Goal: Task Accomplishment & Management: Complete application form

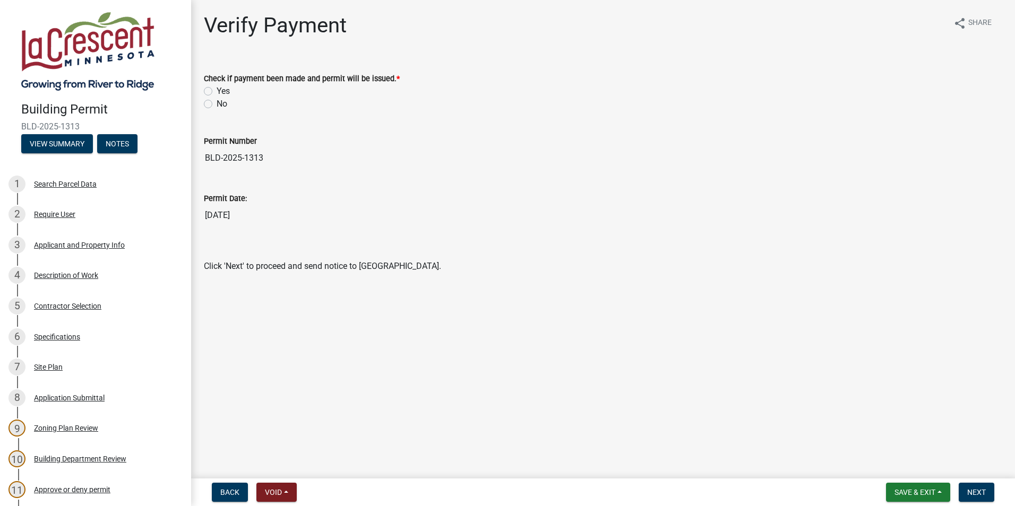
click at [217, 91] on label "Yes" at bounding box center [223, 91] width 13 height 13
click at [217, 91] on input "Yes" at bounding box center [220, 88] width 7 height 7
radio input "true"
click at [980, 493] on span "Next" at bounding box center [976, 492] width 19 height 8
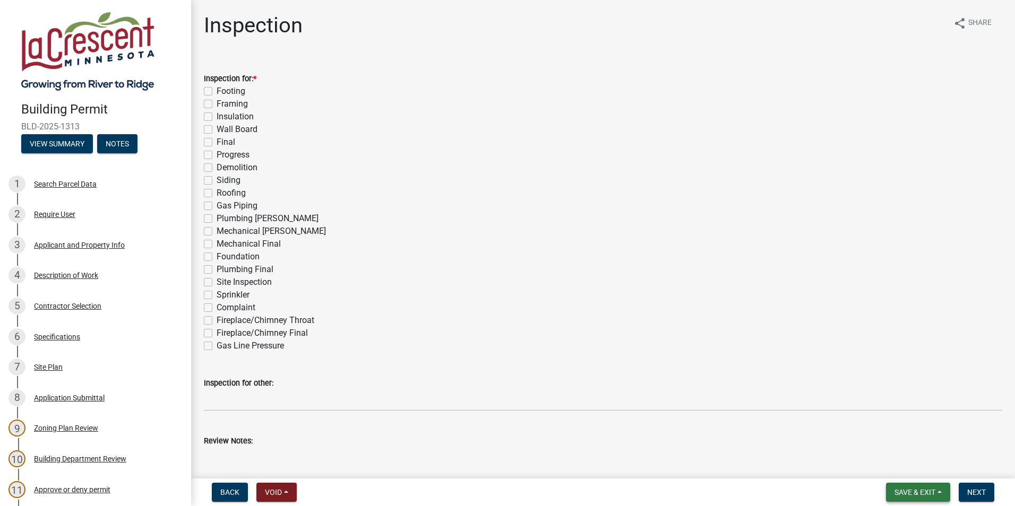
click at [926, 496] on span "Save & Exit" at bounding box center [914, 492] width 41 height 8
click at [887, 438] on button "Save" at bounding box center [907, 439] width 85 height 25
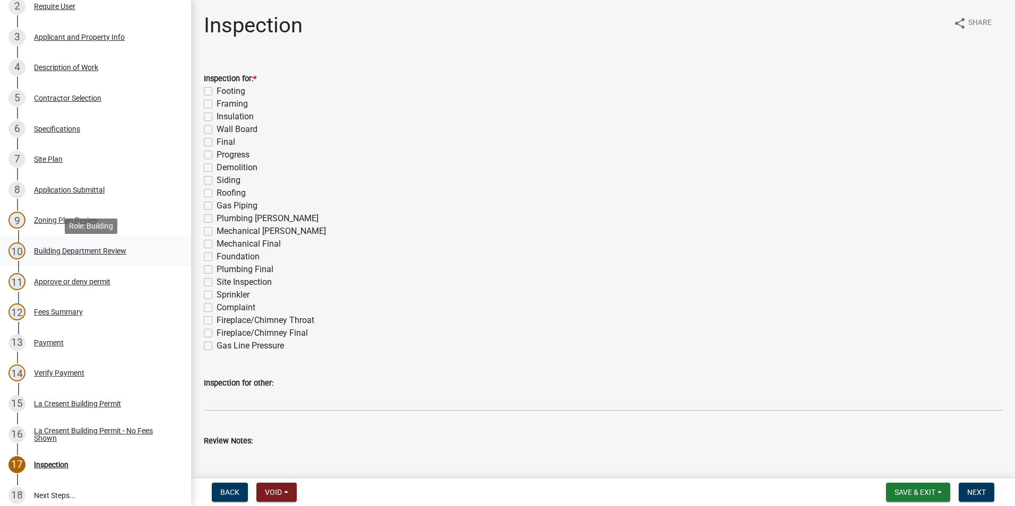
scroll to position [212, 0]
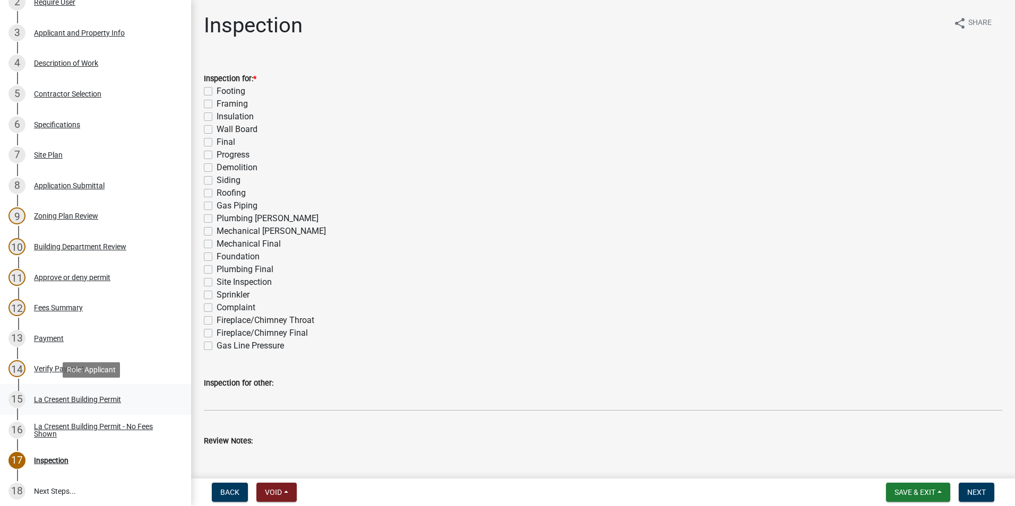
click at [101, 400] on div "La Cresent Building Permit" at bounding box center [77, 399] width 87 height 7
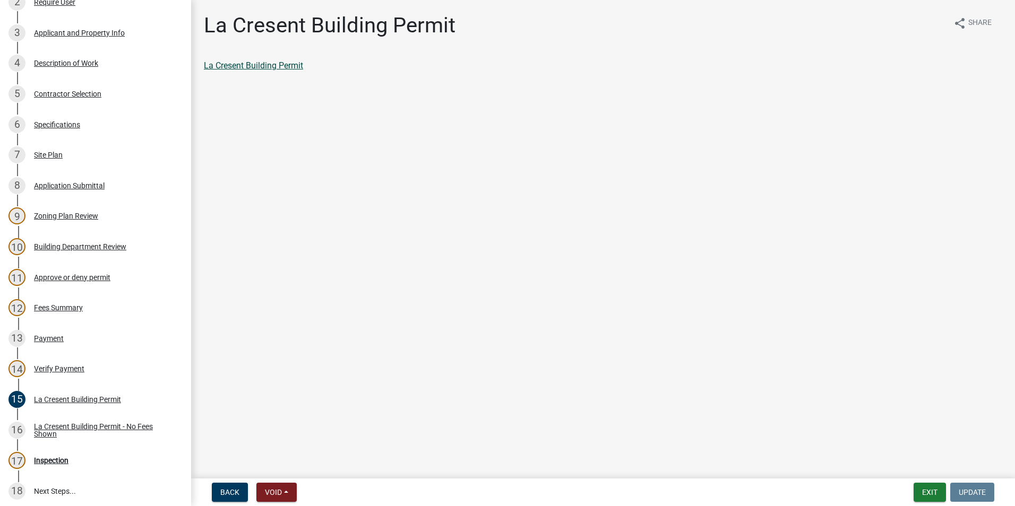
click at [289, 63] on link "La Cresent Building Permit" at bounding box center [253, 66] width 99 height 10
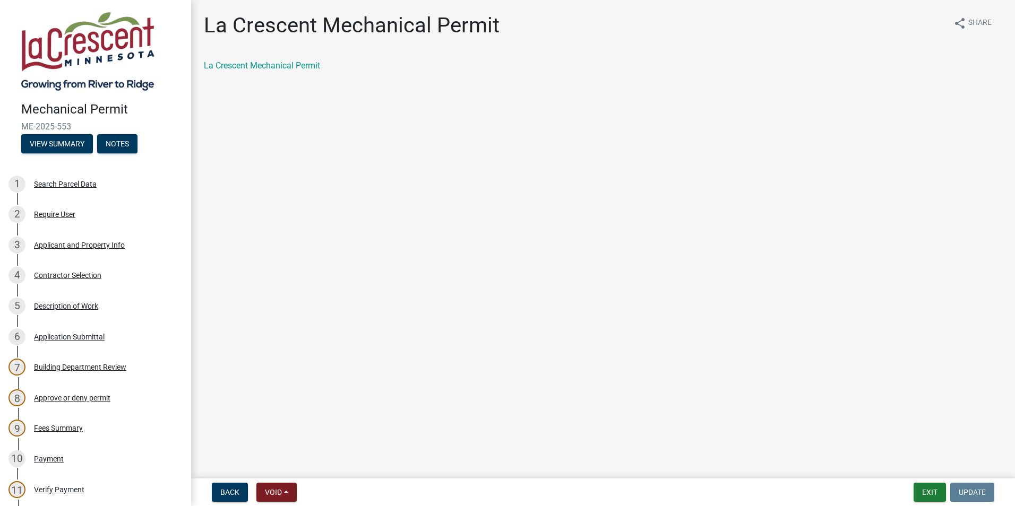
scroll to position [159, 0]
